Goal: Task Accomplishment & Management: Manage account settings

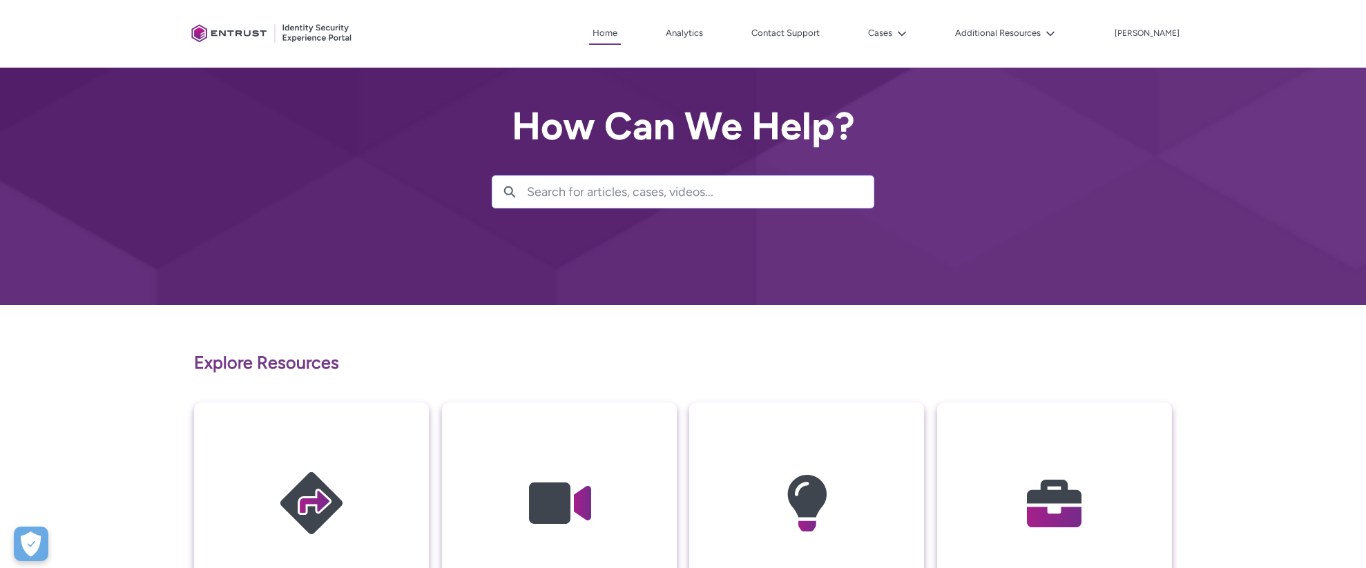
click at [923, 21] on div "Client Portal Home Analytics Contact Support Cases Additional Resources More [P…" at bounding box center [683, 34] width 995 height 68
click at [911, 50] on div "Client Portal Home Analytics Contact Support Cases Additional Resources More [P…" at bounding box center [683, 34] width 995 height 68
click at [910, 37] on button "Cases" at bounding box center [888, 33] width 46 height 21
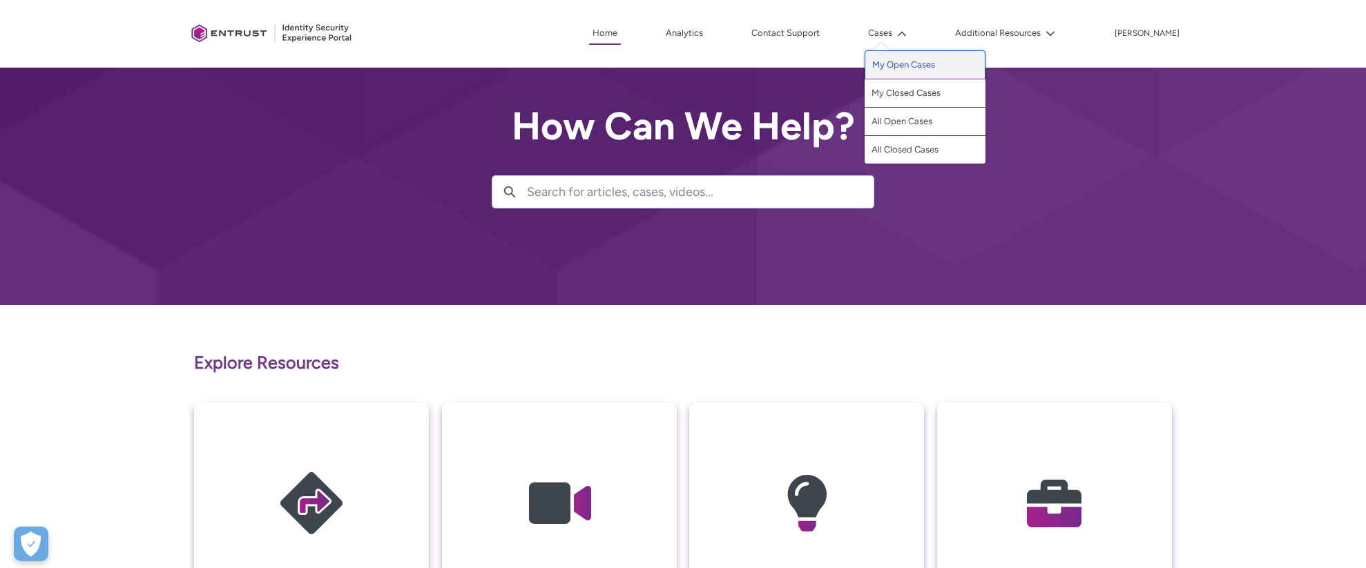
click at [907, 70] on link "My Open Cases" at bounding box center [925, 64] width 121 height 29
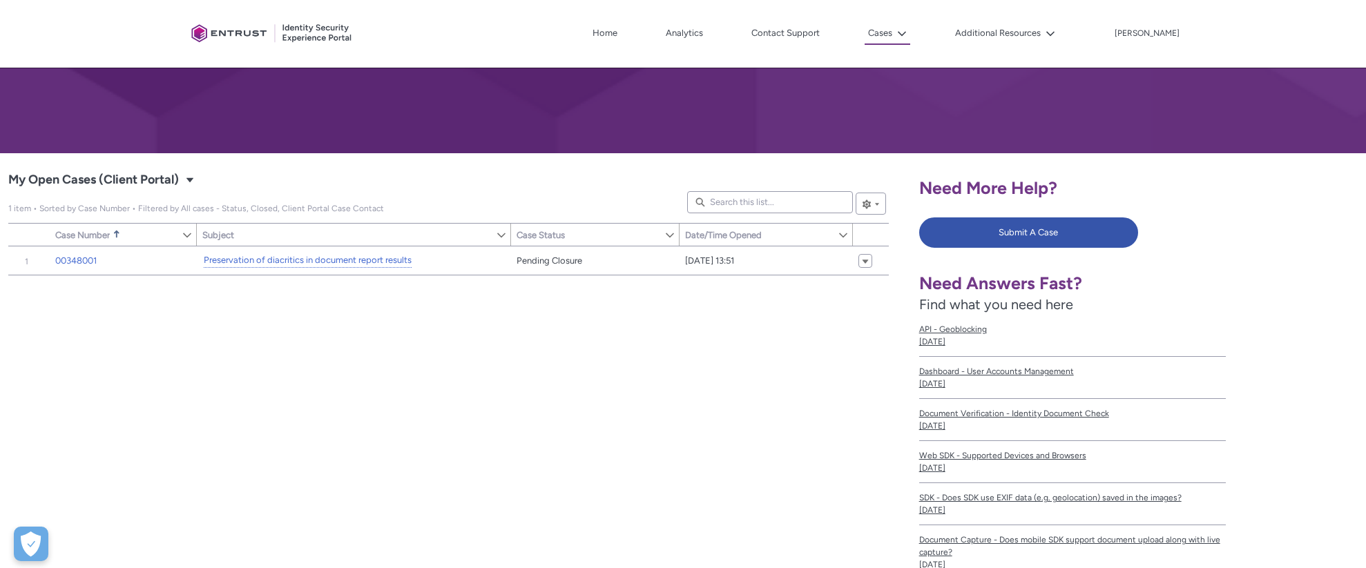
scroll to position [156, 0]
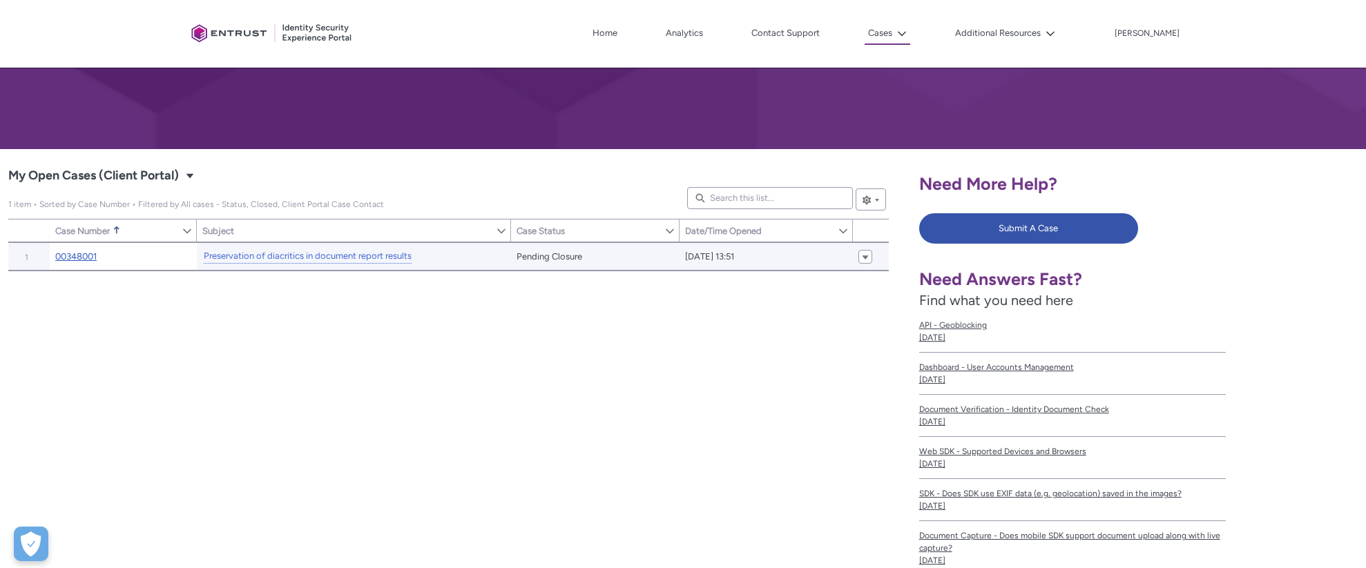
click at [74, 257] on link "00348001" at bounding box center [75, 257] width 41 height 14
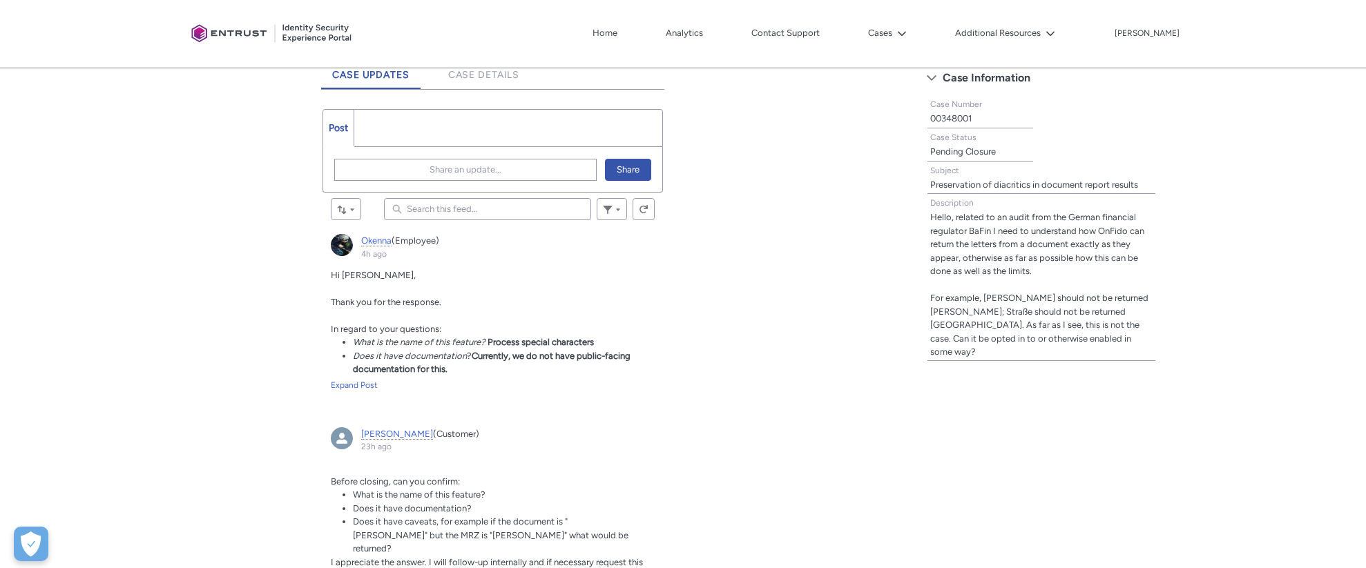
scroll to position [379, 0]
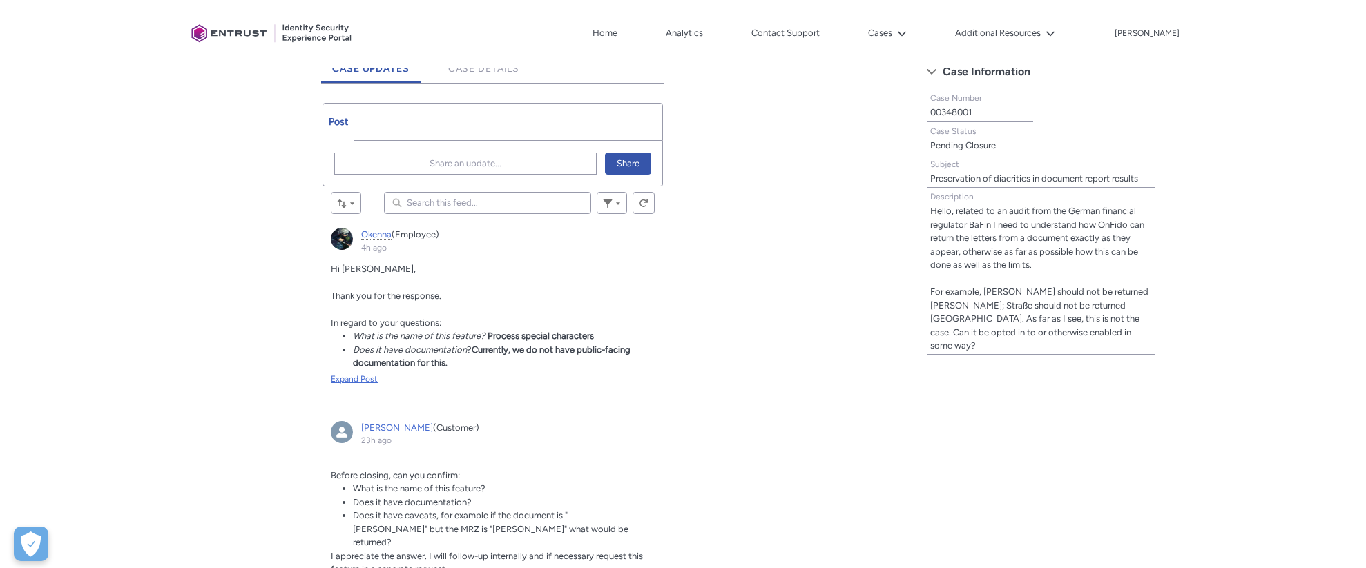
click at [355, 383] on div "Expand Post" at bounding box center [493, 379] width 324 height 12
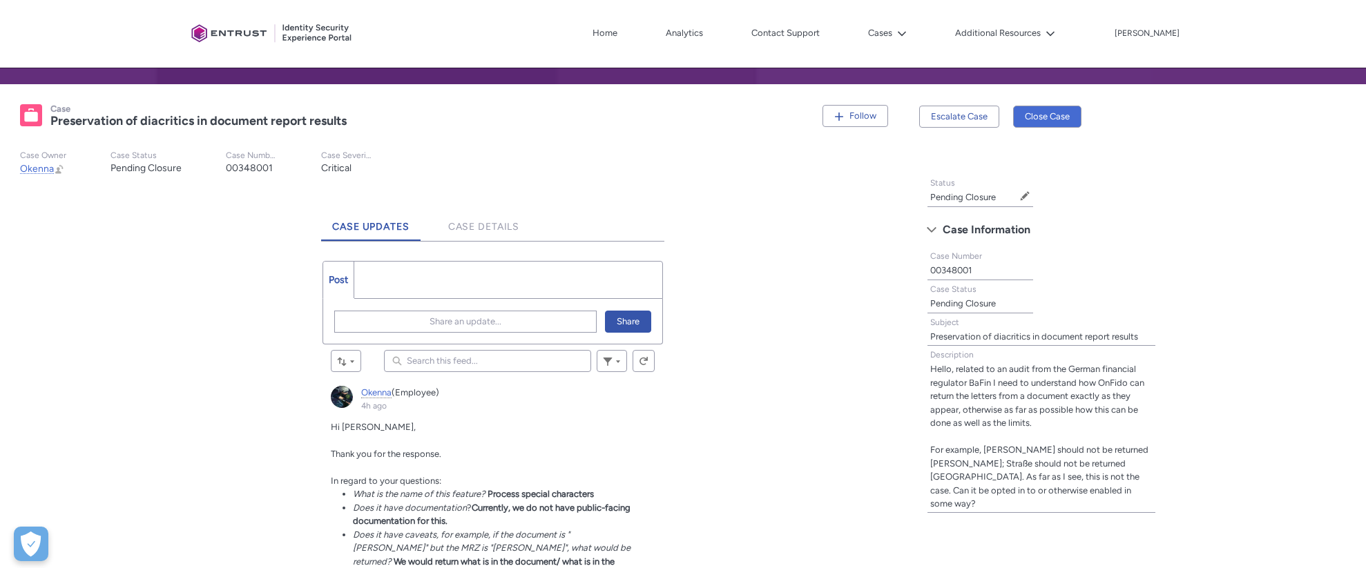
scroll to position [217, 0]
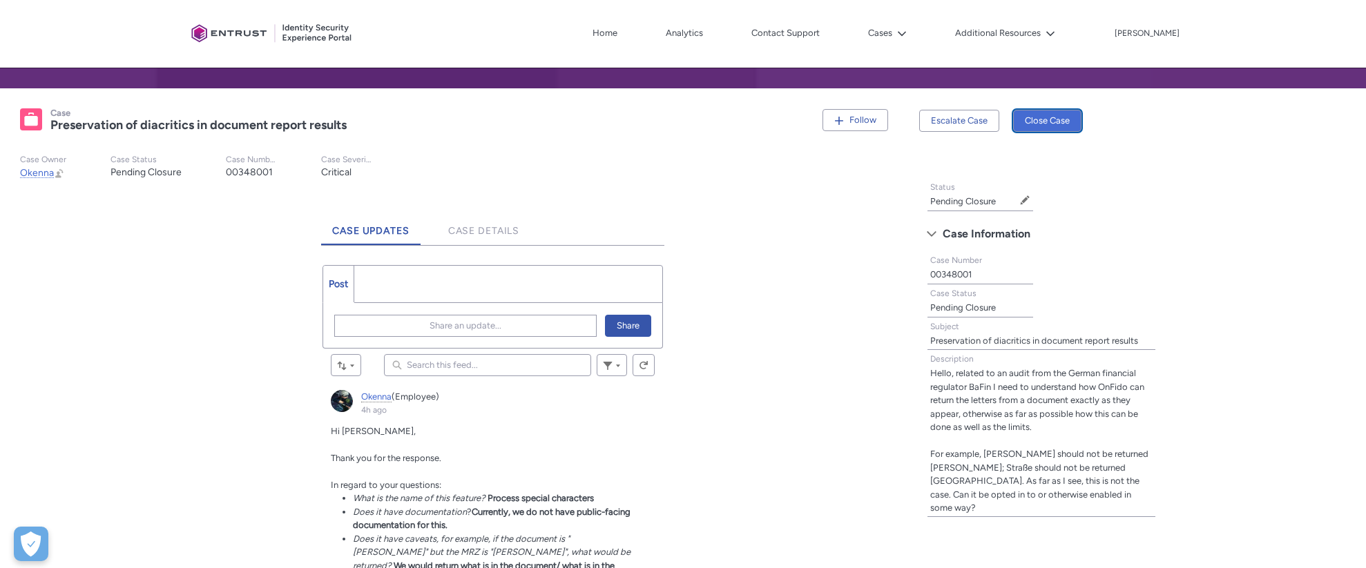
click at [1048, 122] on button "Close Case" at bounding box center [1047, 121] width 68 height 22
